Goal: Task Accomplishment & Management: Use online tool/utility

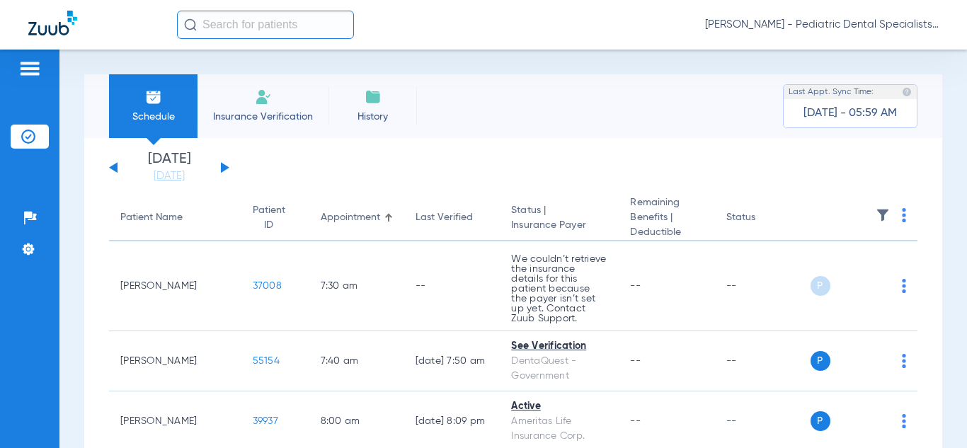
click at [902, 217] on img at bounding box center [904, 215] width 4 height 14
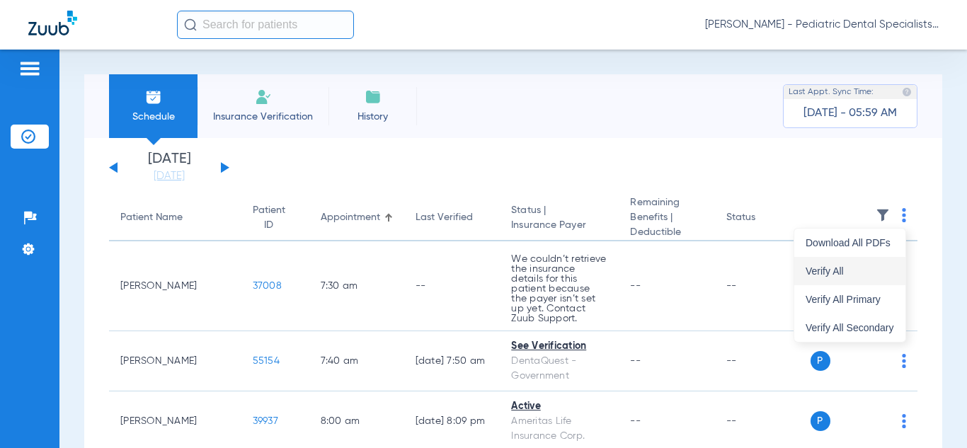
click at [834, 271] on span "Verify All" at bounding box center [849, 271] width 88 height 10
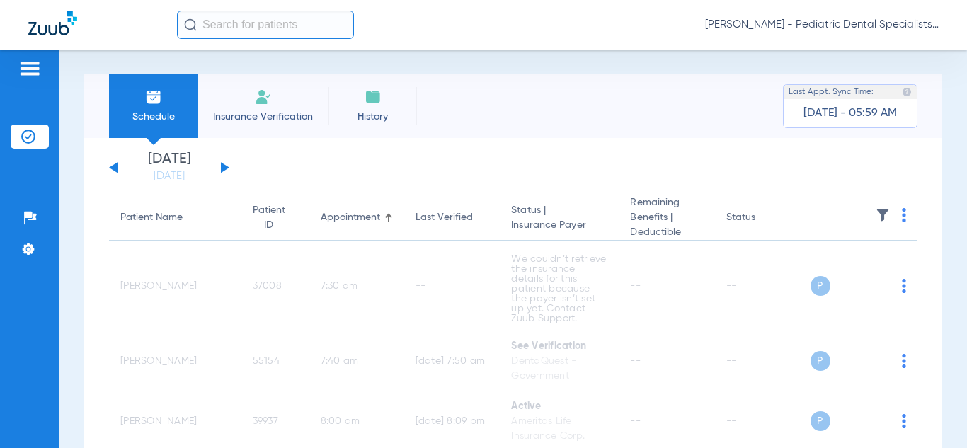
click at [855, 23] on span "[PERSON_NAME] - Pediatric Dental Specialists of [GEOGRAPHIC_DATA][US_STATE]" at bounding box center [822, 25] width 234 height 14
click at [874, 50] on span "Account Selection" at bounding box center [885, 50] width 79 height 10
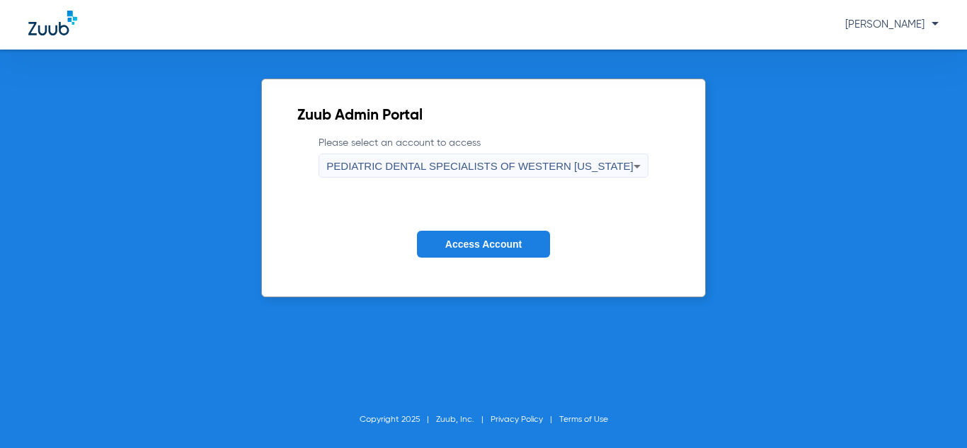
click at [542, 161] on span "PEDIATRIC DENTAL SPECIALISTS OF WESTERN [US_STATE]" at bounding box center [479, 166] width 306 height 12
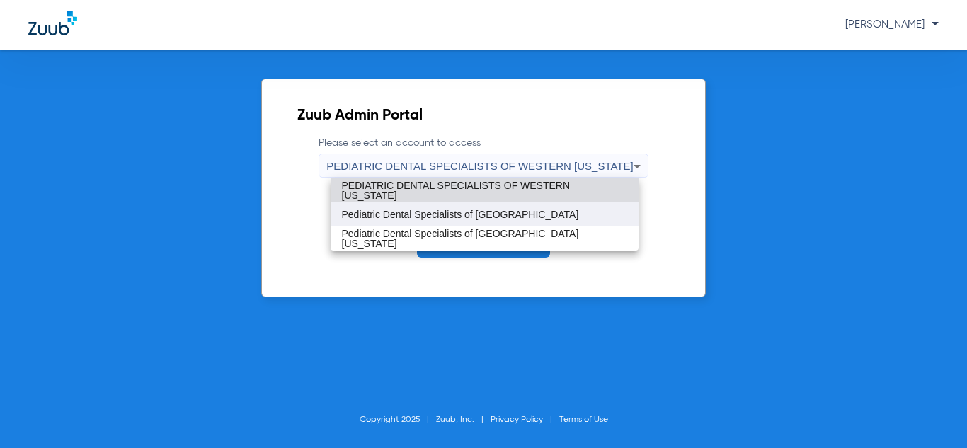
click at [503, 219] on span "Pediatric Dental Specialists of [GEOGRAPHIC_DATA]" at bounding box center [460, 214] width 237 height 10
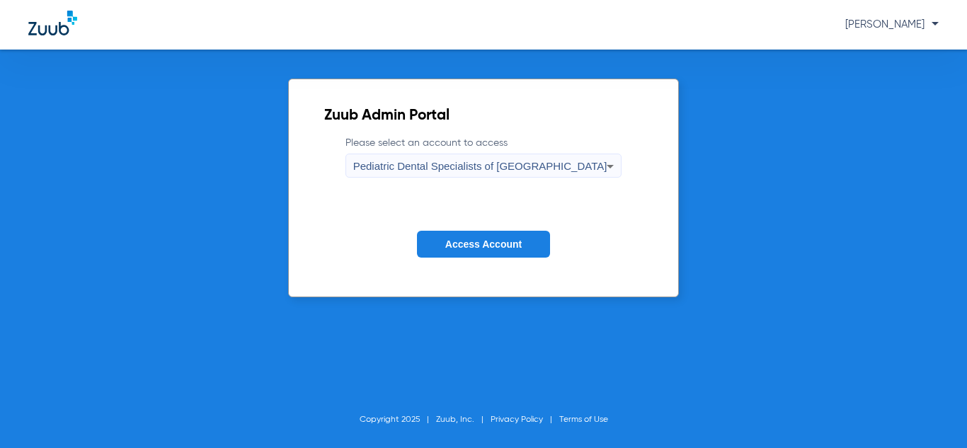
click at [494, 243] on span "Access Account" at bounding box center [483, 243] width 76 height 11
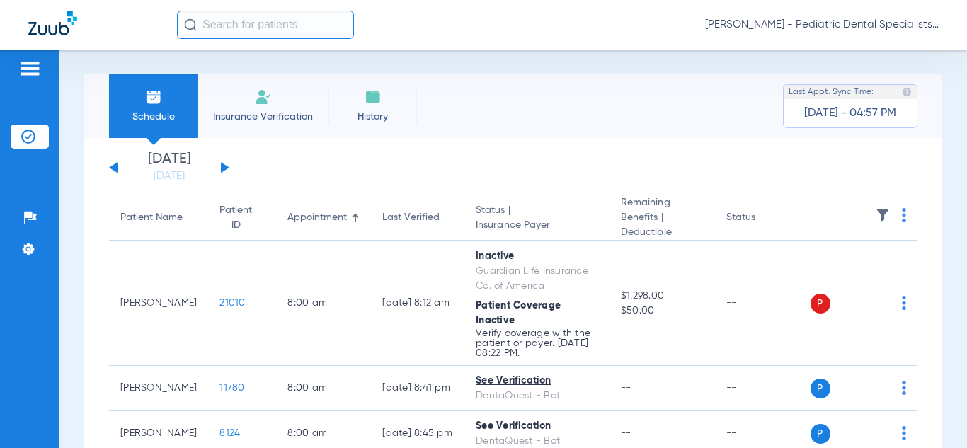
click at [903, 215] on img at bounding box center [904, 215] width 4 height 14
click at [830, 274] on span "Verify All" at bounding box center [851, 271] width 85 height 10
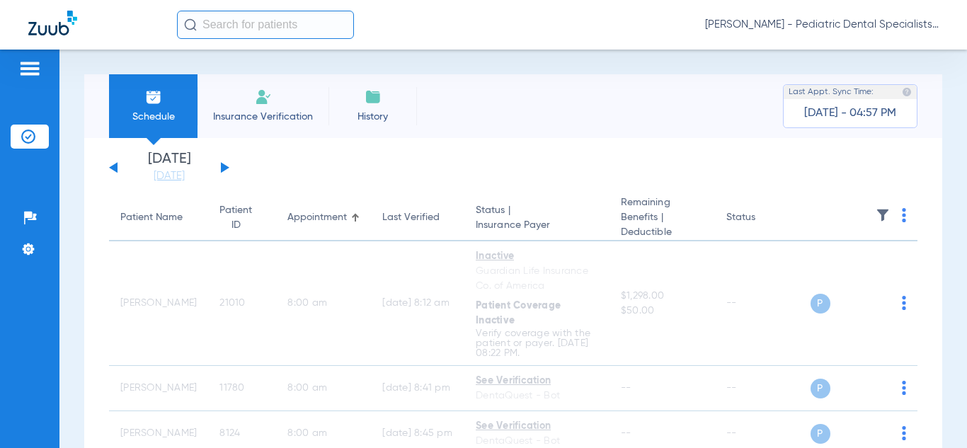
click at [877, 26] on span "[PERSON_NAME] - Pediatric Dental Specialists of [GEOGRAPHIC_DATA]" at bounding box center [822, 25] width 234 height 14
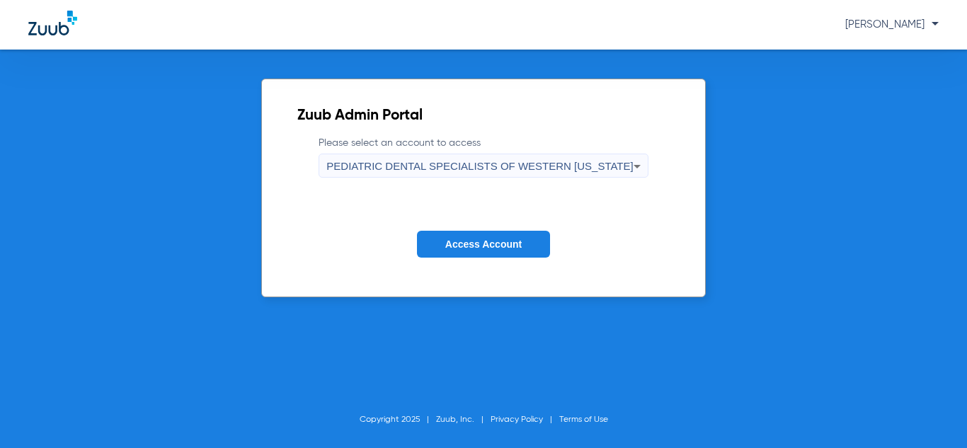
click at [533, 173] on div "PEDIATRIC DENTAL SPECIALISTS OF WESTERN [US_STATE]" at bounding box center [479, 166] width 306 height 24
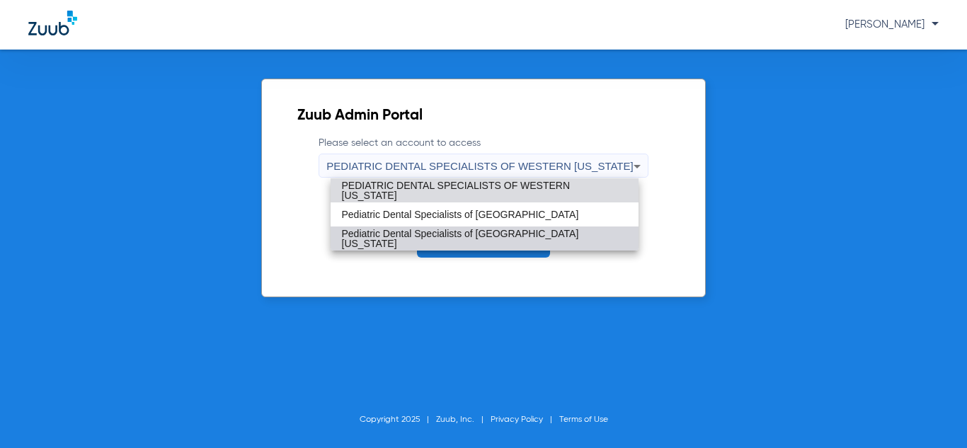
click at [490, 244] on mat-option "Pediatric Dental Specialists of [GEOGRAPHIC_DATA][US_STATE]" at bounding box center [484, 238] width 308 height 24
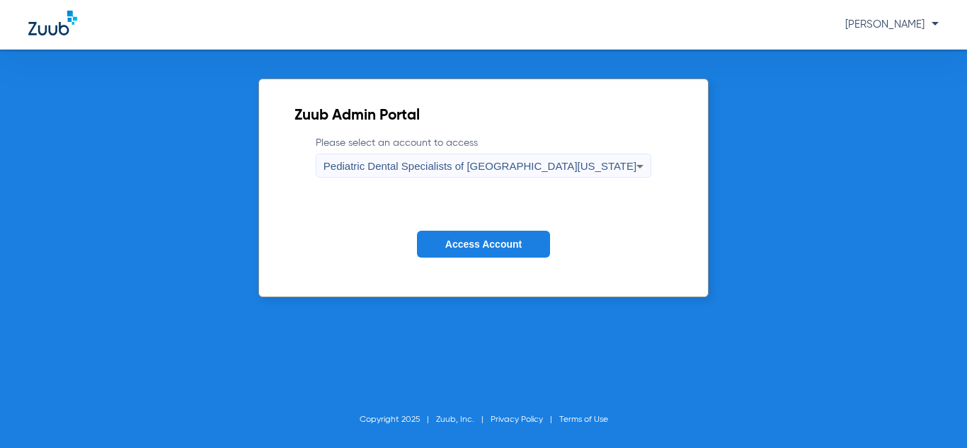
click at [490, 244] on span "Access Account" at bounding box center [483, 243] width 76 height 11
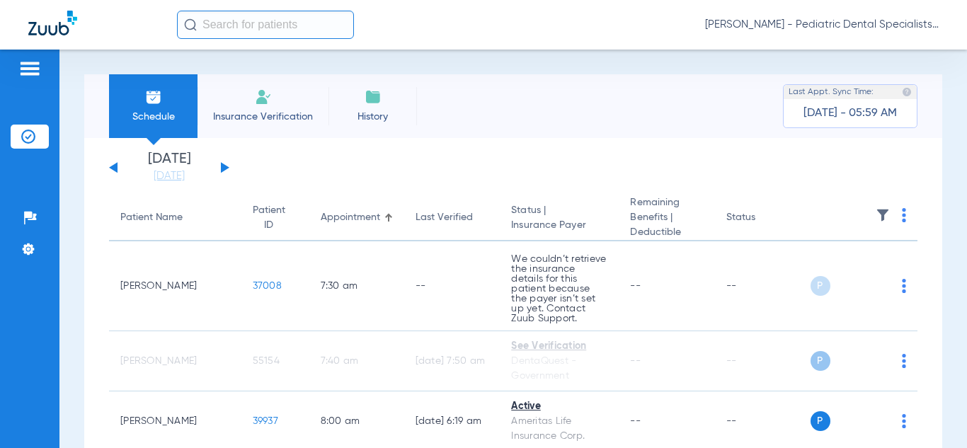
click at [903, 217] on img at bounding box center [904, 215] width 4 height 14
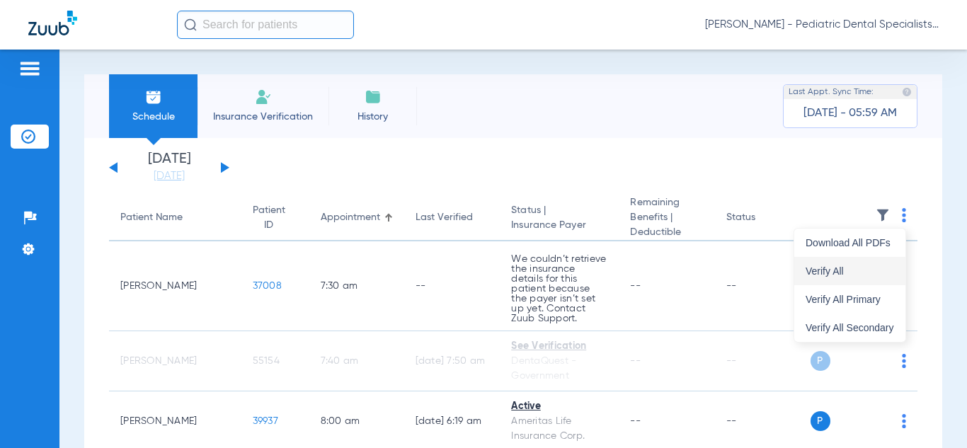
click at [832, 274] on span "Verify All" at bounding box center [849, 271] width 88 height 10
